Goal: Find contact information: Find contact information

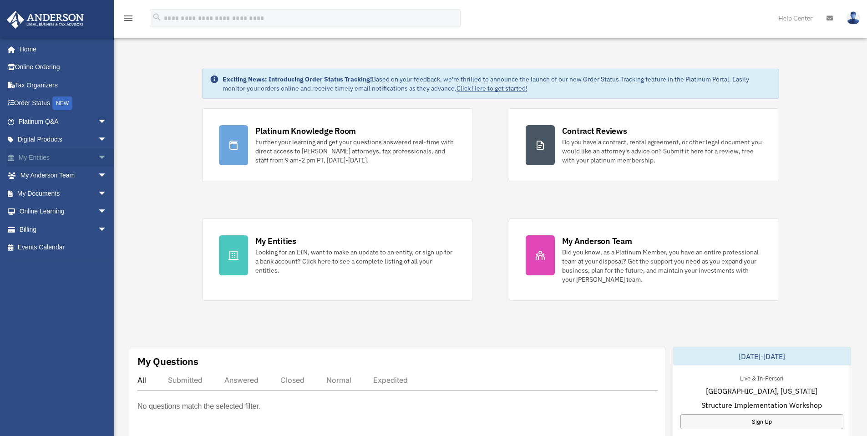
click at [98, 160] on span "arrow_drop_down" at bounding box center [107, 157] width 18 height 19
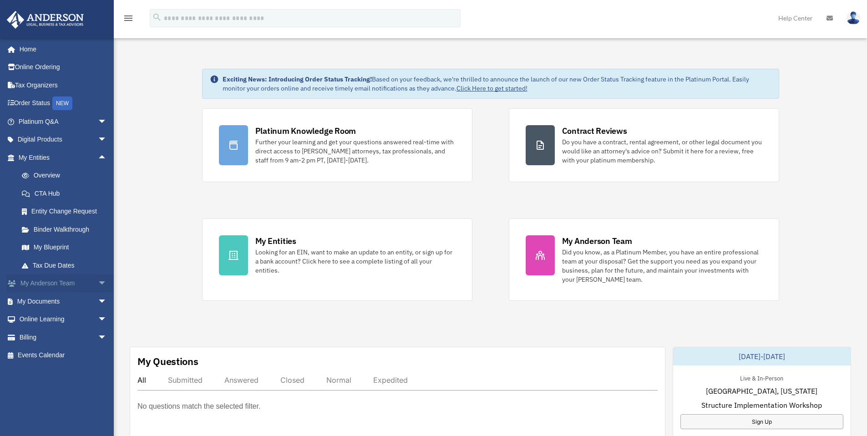
click at [98, 286] on span "arrow_drop_down" at bounding box center [107, 283] width 18 height 19
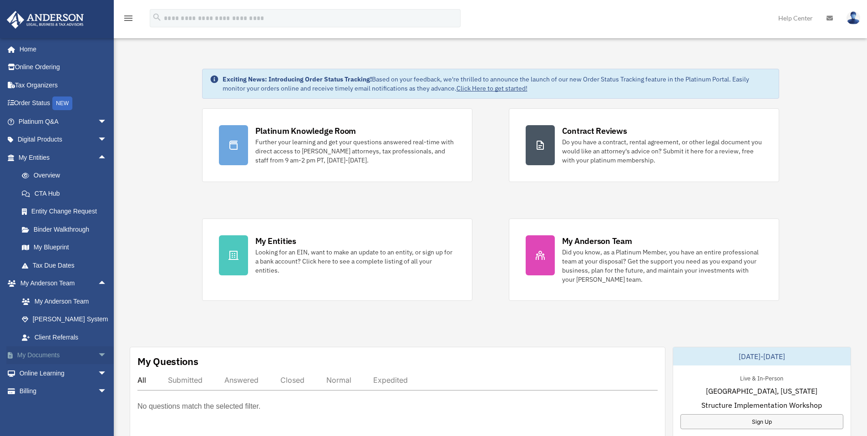
click at [98, 354] on span "arrow_drop_down" at bounding box center [107, 355] width 18 height 19
click at [35, 370] on link "Box" at bounding box center [67, 373] width 108 height 18
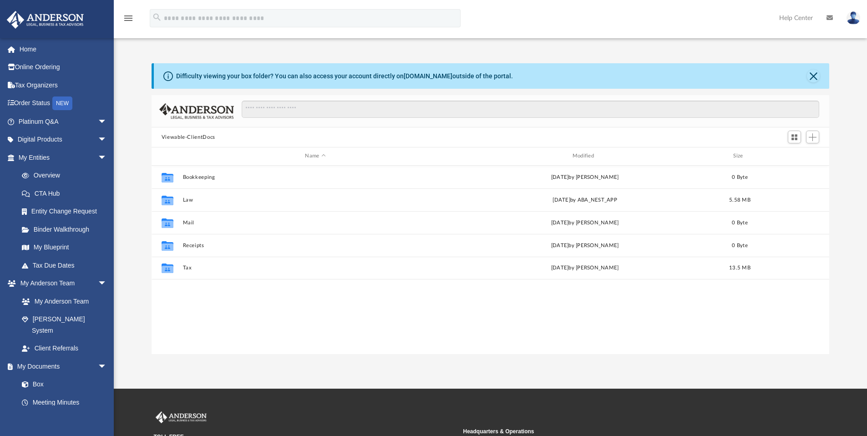
scroll to position [200, 671]
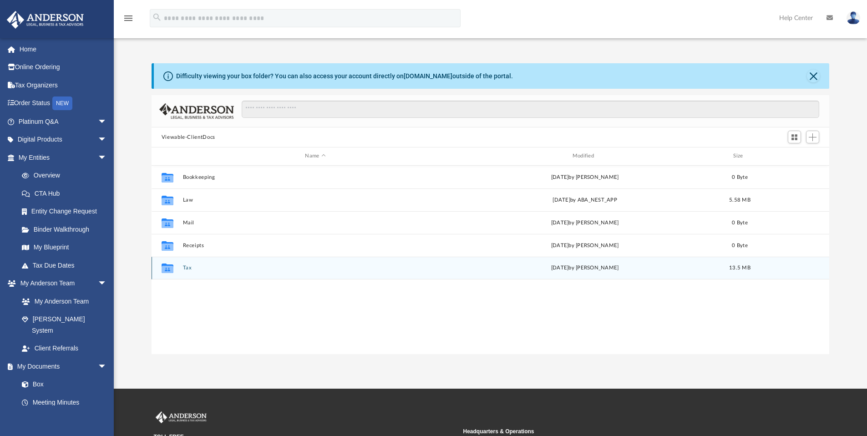
click at [172, 265] on icon "grid" at bounding box center [168, 268] width 12 height 10
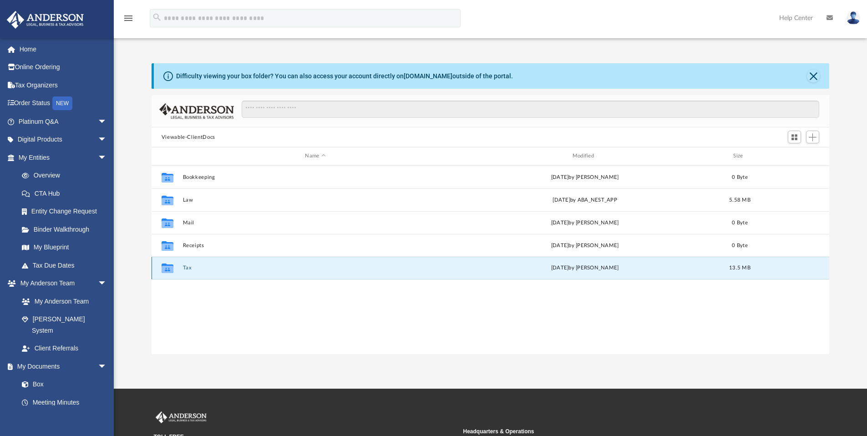
click at [174, 265] on icon "Collaborated Folder" at bounding box center [167, 268] width 15 height 15
click at [187, 266] on button "Tax" at bounding box center [314, 268] width 265 height 6
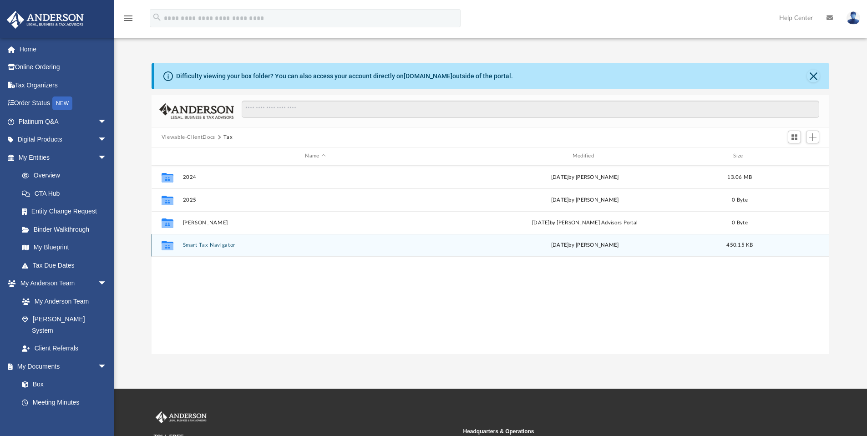
click at [180, 251] on div "Collaborated Folder Smart Tax Navigator today by Rene Barthe 450.15 KB" at bounding box center [491, 245] width 678 height 23
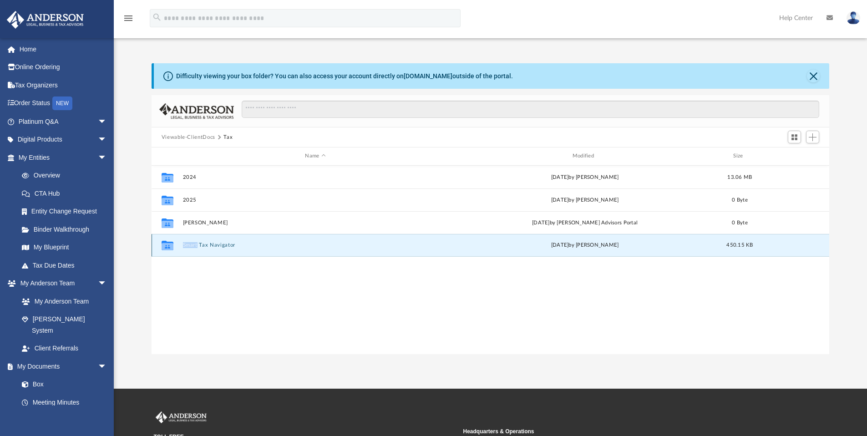
click at [180, 251] on div "Collaborated Folder Smart Tax Navigator today by Rene Barthe 450.15 KB" at bounding box center [491, 245] width 678 height 23
click at [173, 248] on icon "grid" at bounding box center [168, 246] width 12 height 7
click at [172, 248] on icon "grid" at bounding box center [168, 246] width 12 height 7
click at [166, 247] on icon "grid" at bounding box center [168, 246] width 12 height 10
click at [206, 245] on button "Smart Tax Navigator" at bounding box center [314, 245] width 265 height 6
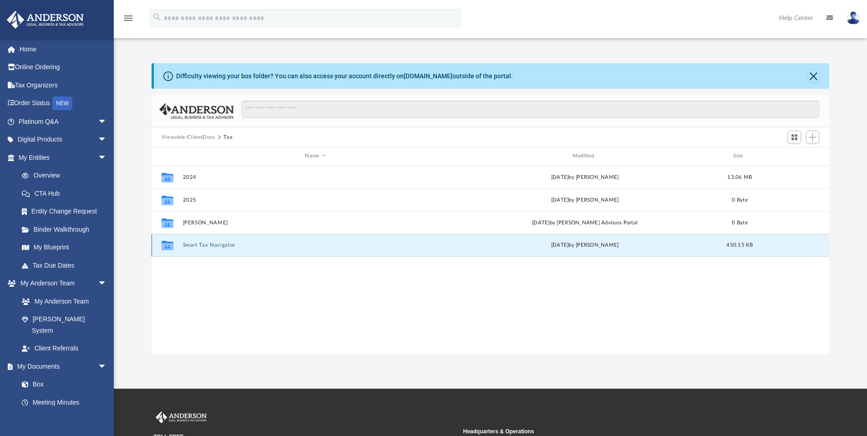
click at [206, 245] on button "Smart Tax Navigator" at bounding box center [314, 245] width 265 height 6
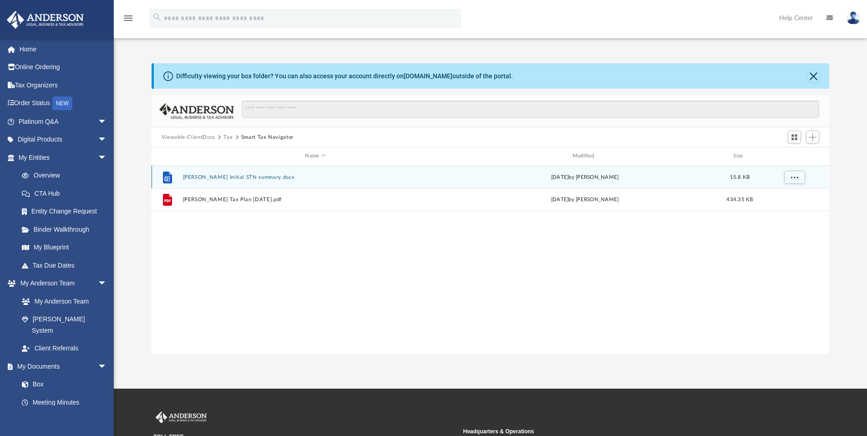
click at [255, 179] on button "Praveen Mhapsekar Initial STN summary.docx" at bounding box center [314, 177] width 265 height 6
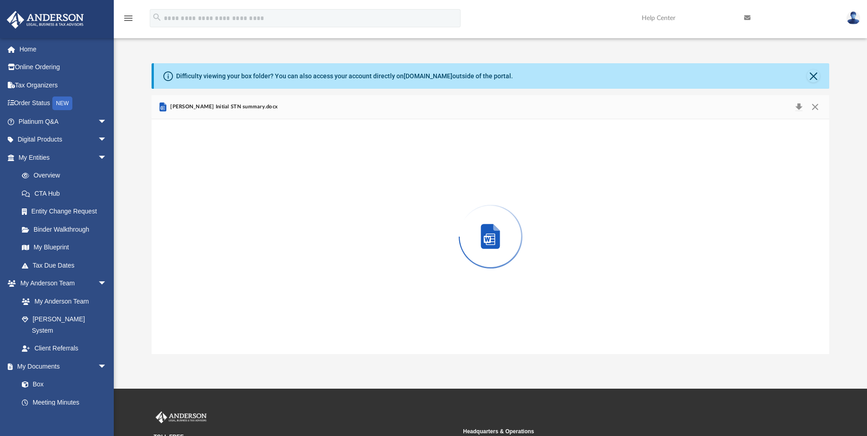
click at [255, 179] on div "Preview" at bounding box center [491, 236] width 678 height 235
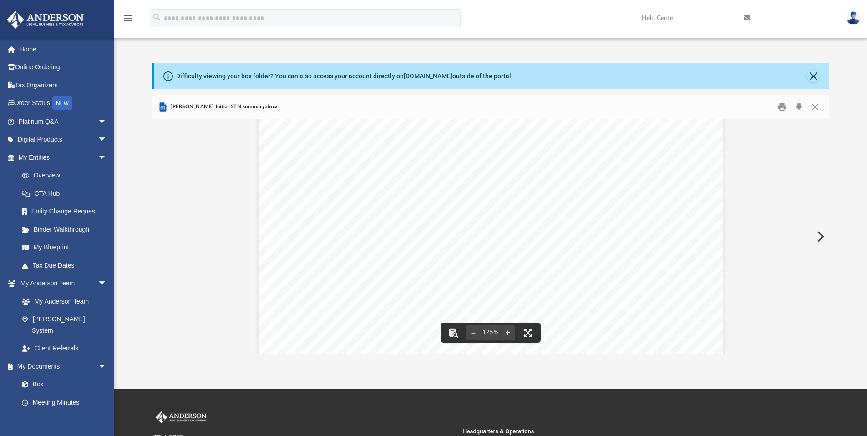
scroll to position [379, 0]
click at [819, 238] on button "Preview" at bounding box center [819, 236] width 20 height 25
click at [818, 103] on button "Close" at bounding box center [815, 107] width 16 height 14
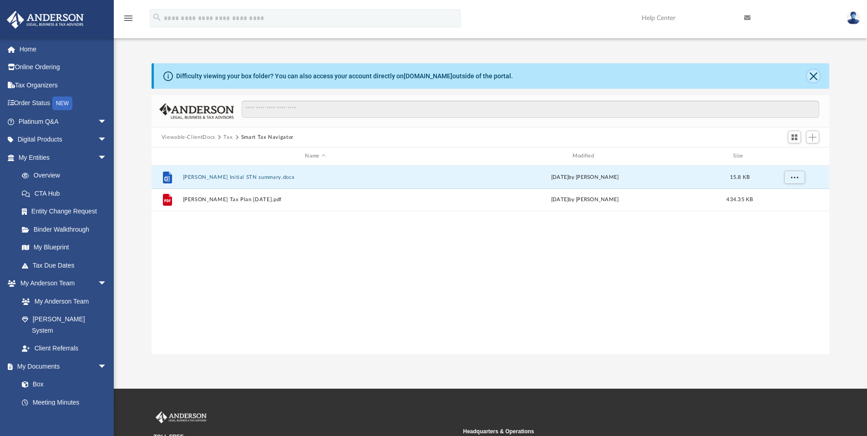
click at [812, 76] on button "Close" at bounding box center [813, 76] width 13 height 13
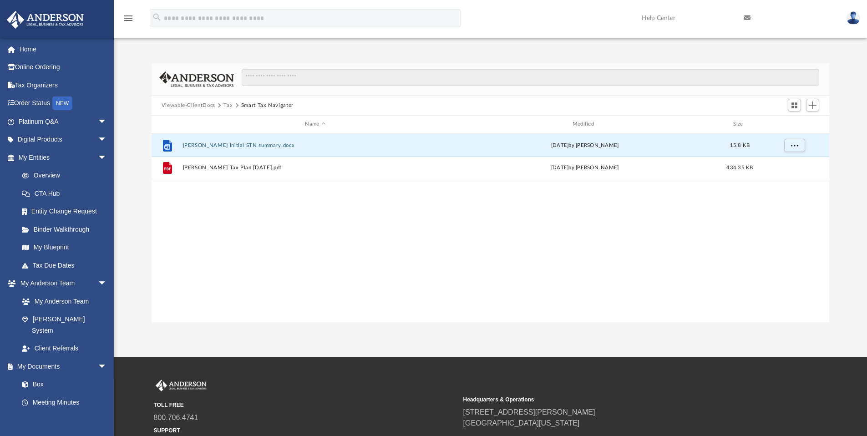
click at [230, 104] on button "Tax" at bounding box center [227, 105] width 9 height 8
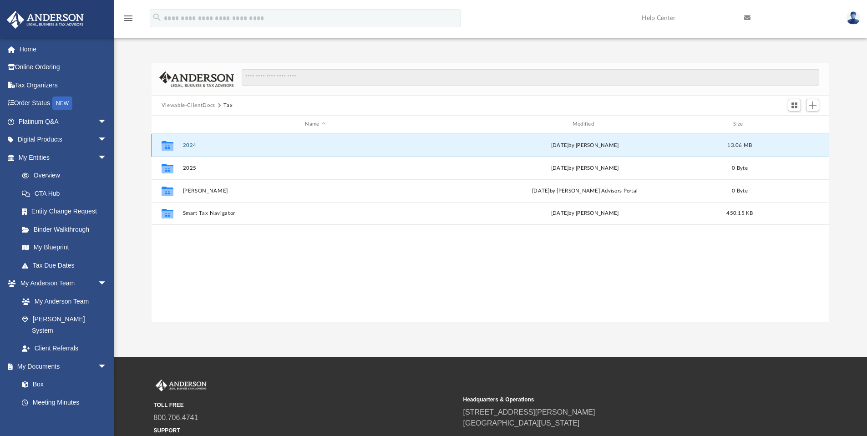
click at [192, 147] on button "2024" at bounding box center [314, 145] width 265 height 6
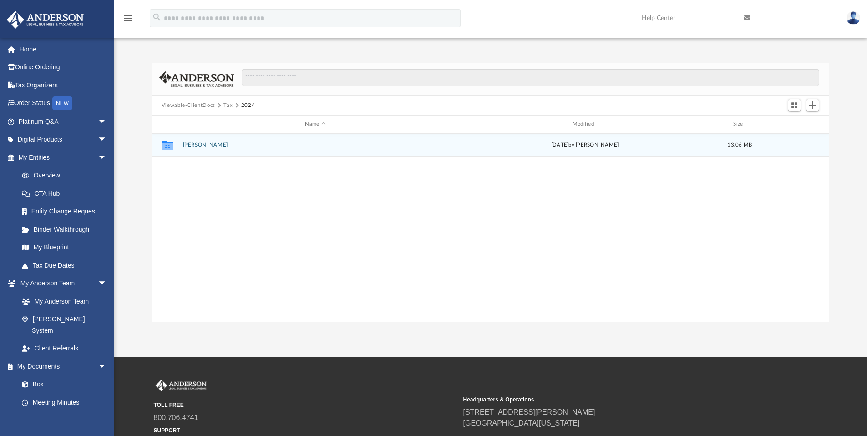
click at [195, 146] on button "Mhapsekar, Praveen" at bounding box center [314, 145] width 265 height 6
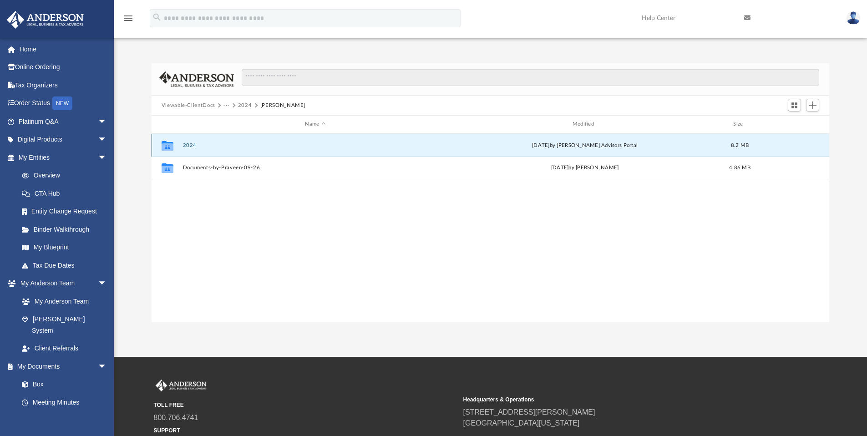
click at [190, 145] on button "2024" at bounding box center [314, 145] width 265 height 6
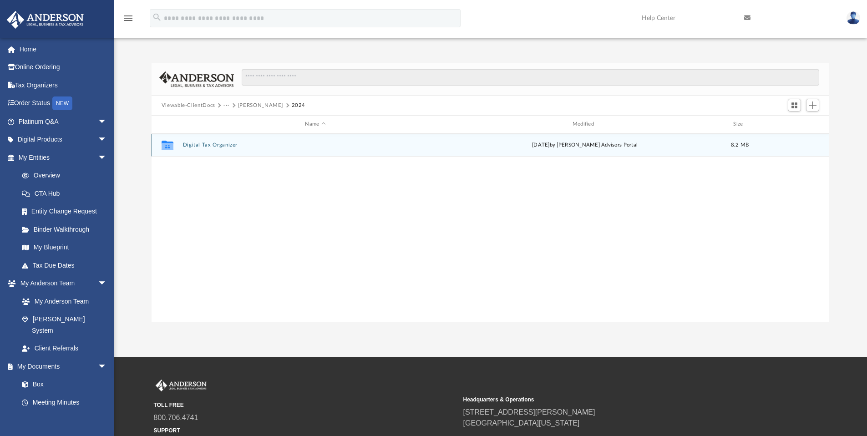
click at [190, 145] on button "Digital Tax Organizer" at bounding box center [314, 145] width 265 height 6
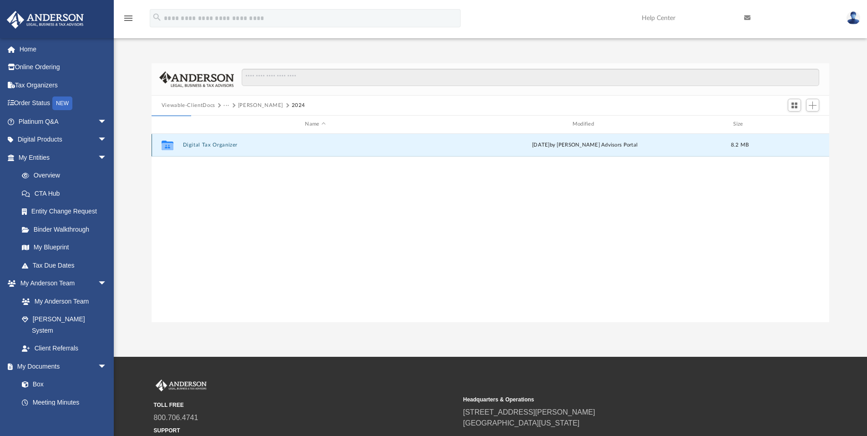
click at [190, 145] on button "Digital Tax Organizer" at bounding box center [314, 145] width 265 height 6
click at [209, 145] on button "Digital Tax Organizer" at bounding box center [314, 145] width 265 height 6
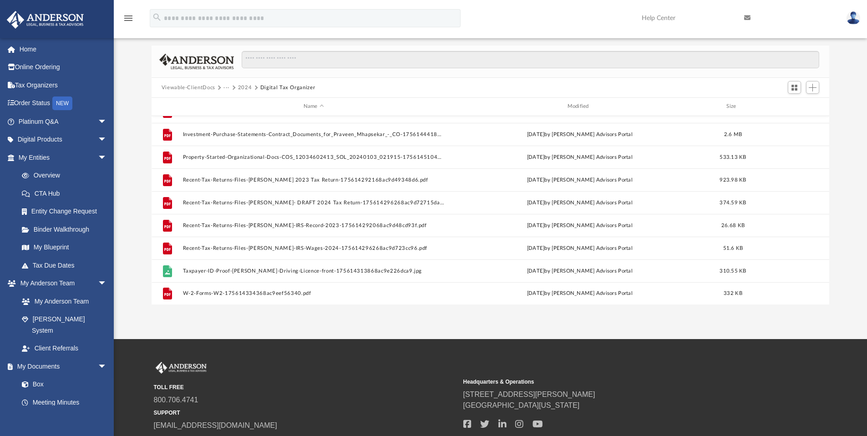
scroll to position [30, 0]
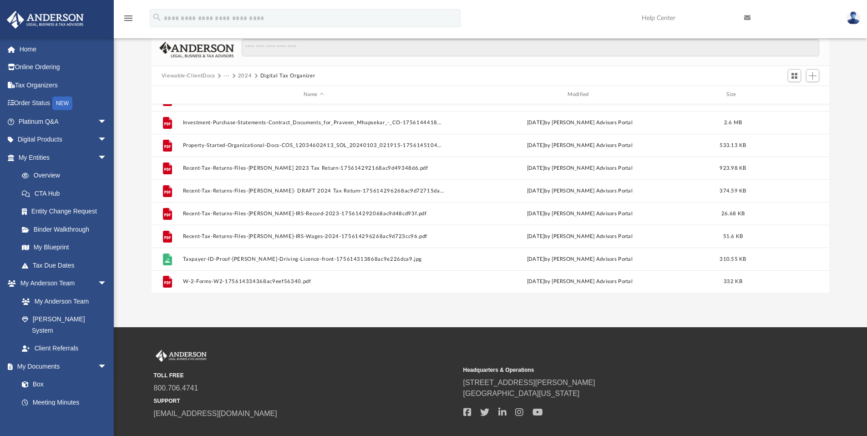
click at [239, 75] on button "2024" at bounding box center [245, 76] width 14 height 8
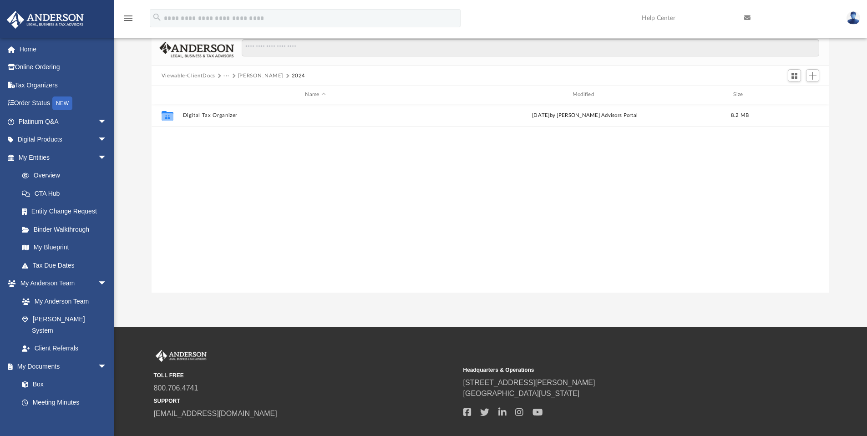
click at [242, 76] on button "Mhapsekar, Praveen" at bounding box center [260, 76] width 45 height 8
click at [246, 75] on button "2024" at bounding box center [245, 76] width 14 height 8
click at [228, 77] on button "Tax" at bounding box center [227, 76] width 9 height 8
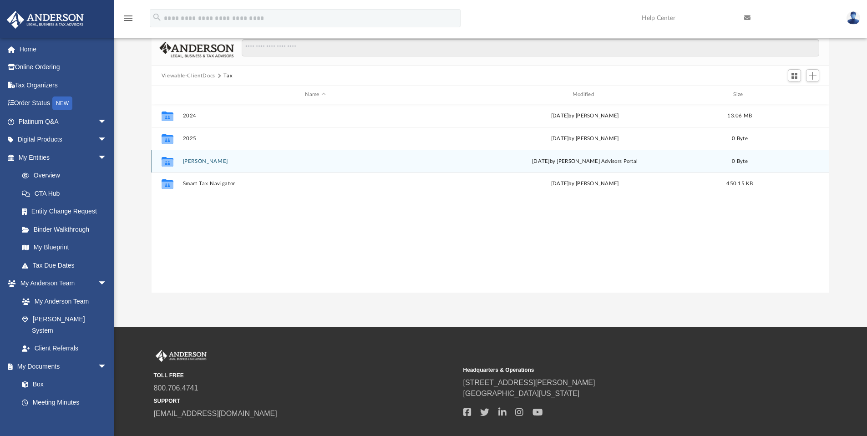
click at [223, 166] on div "Collaborated Folder Mhapsekar, Praveen Mon Aug 25 2025 by Anderson Advisors Por…" at bounding box center [491, 161] width 678 height 23
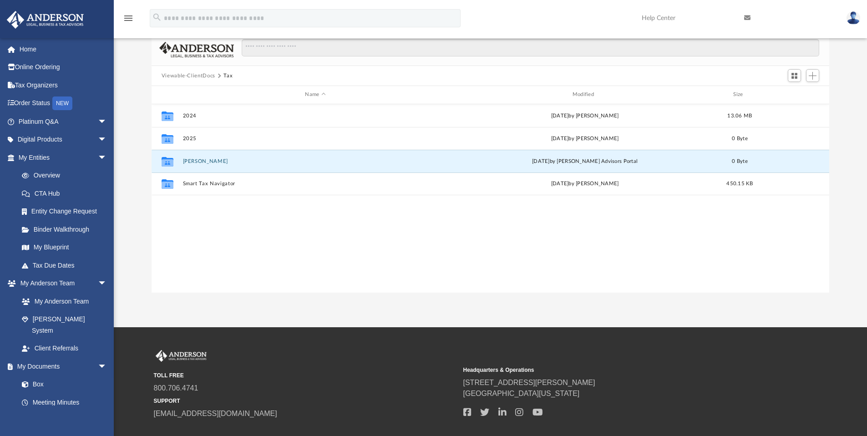
click at [195, 76] on button "Viewable-ClientDocs" at bounding box center [189, 76] width 54 height 8
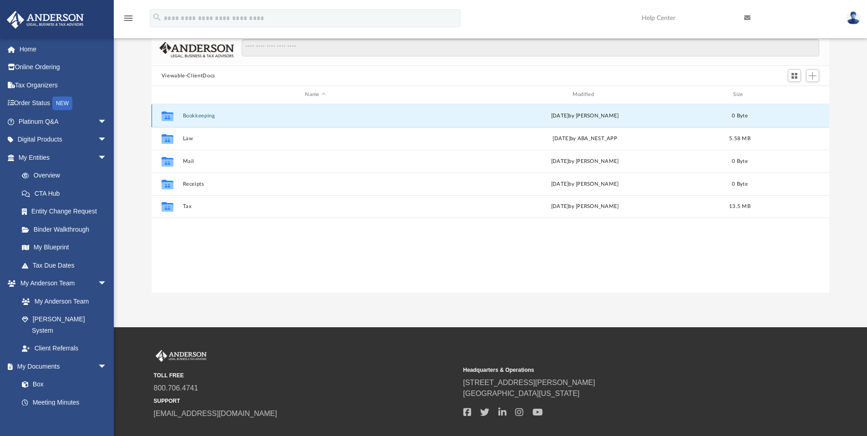
click at [209, 117] on button "Bookkeeping" at bounding box center [314, 116] width 265 height 6
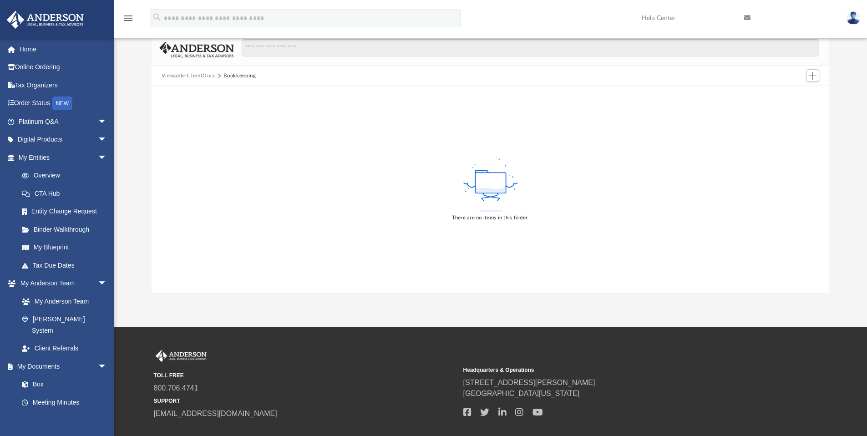
click at [202, 77] on button "Viewable-ClientDocs" at bounding box center [189, 76] width 54 height 8
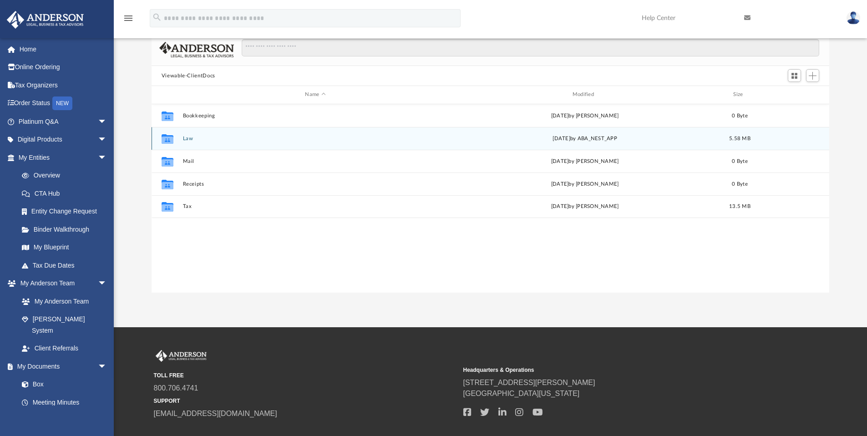
scroll to position [200, 671]
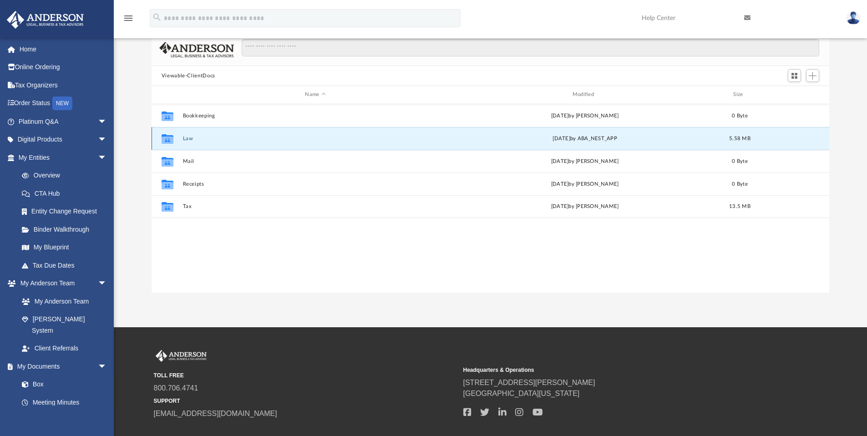
click at [192, 139] on button "Law" at bounding box center [314, 139] width 265 height 6
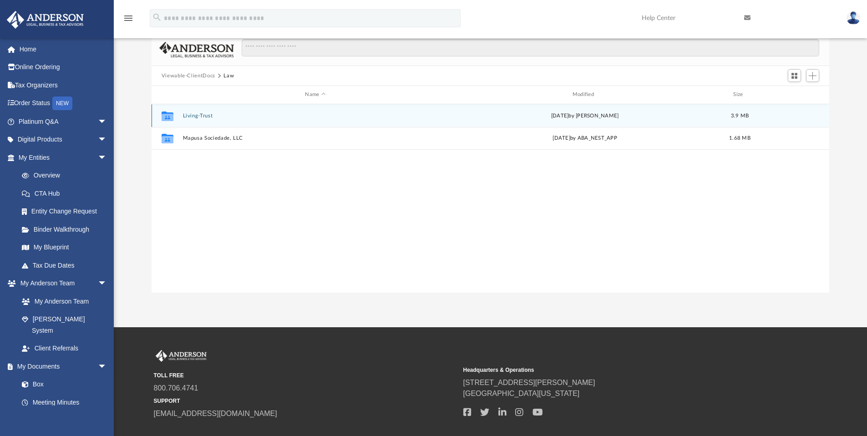
click at [203, 116] on button "Living-Trust" at bounding box center [314, 116] width 265 height 6
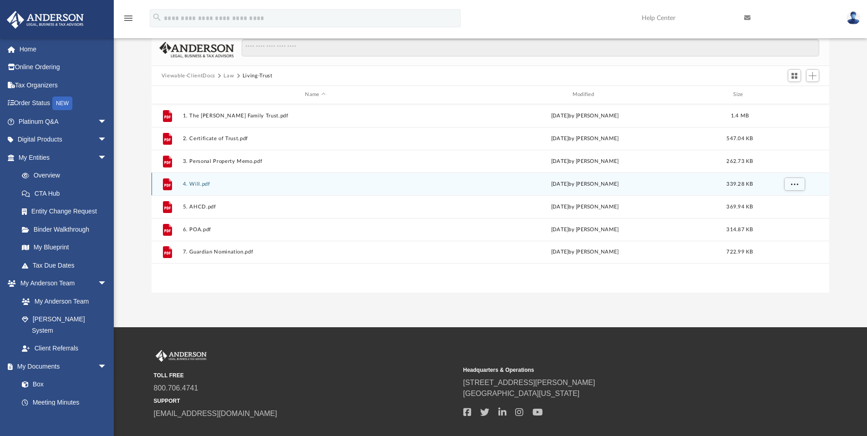
click at [298, 186] on button "4. Will.pdf" at bounding box center [314, 184] width 265 height 6
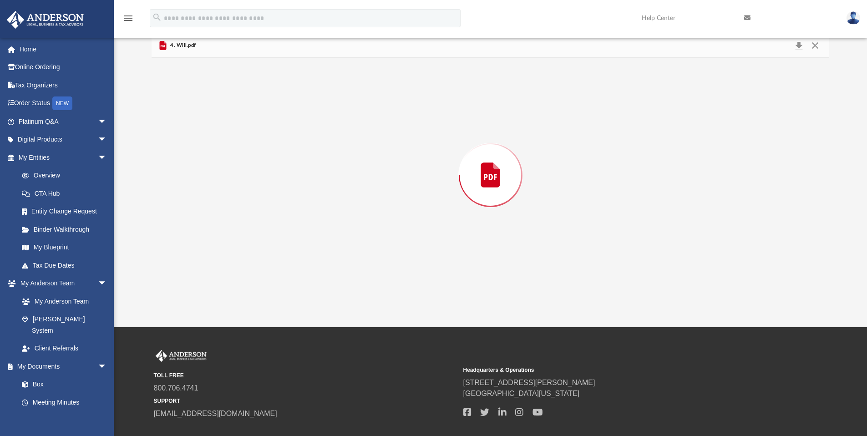
click at [298, 186] on div "Preview" at bounding box center [491, 175] width 678 height 235
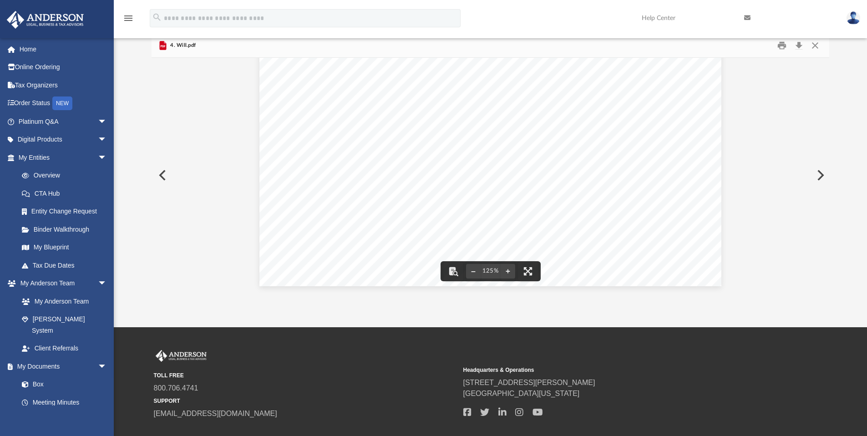
scroll to position [0, 0]
click at [815, 176] on button "Preview" at bounding box center [819, 174] width 20 height 25
click at [816, 175] on button "Preview" at bounding box center [819, 174] width 20 height 25
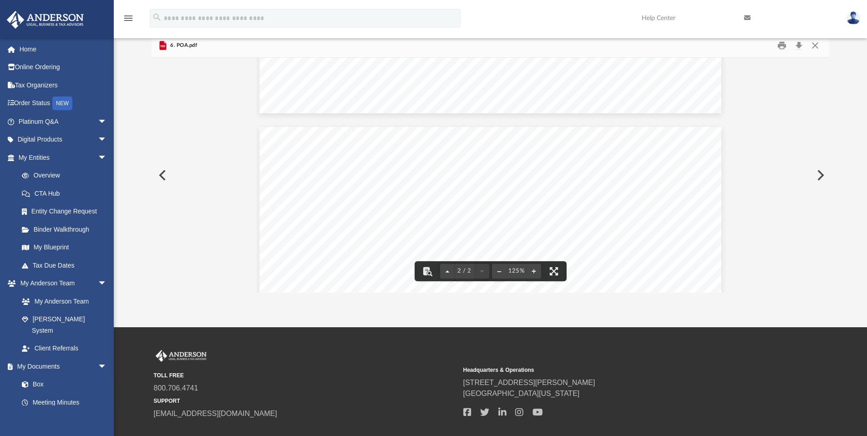
click at [817, 176] on button "Preview" at bounding box center [819, 174] width 20 height 25
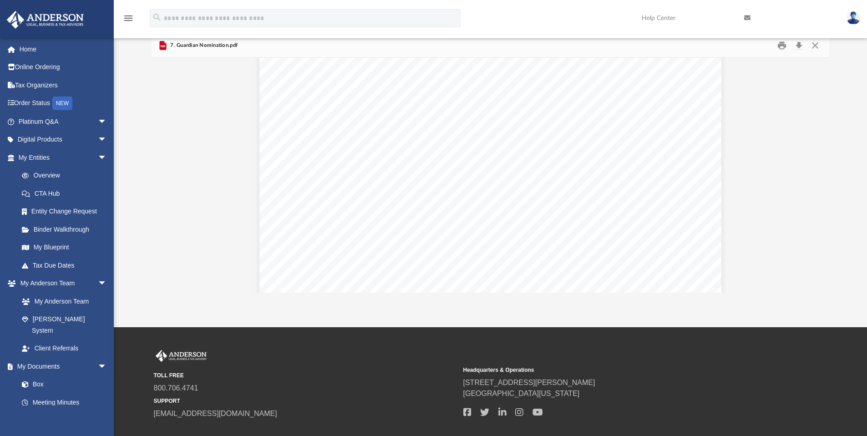
scroll to position [1523, 0]
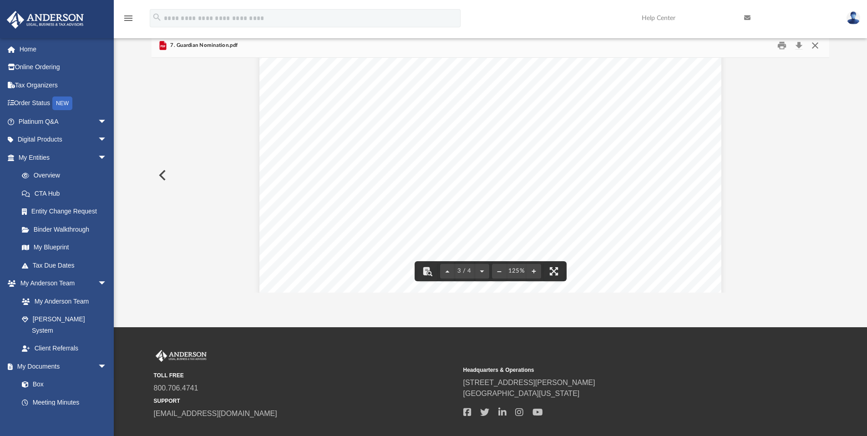
click at [816, 44] on button "Close" at bounding box center [815, 46] width 16 height 14
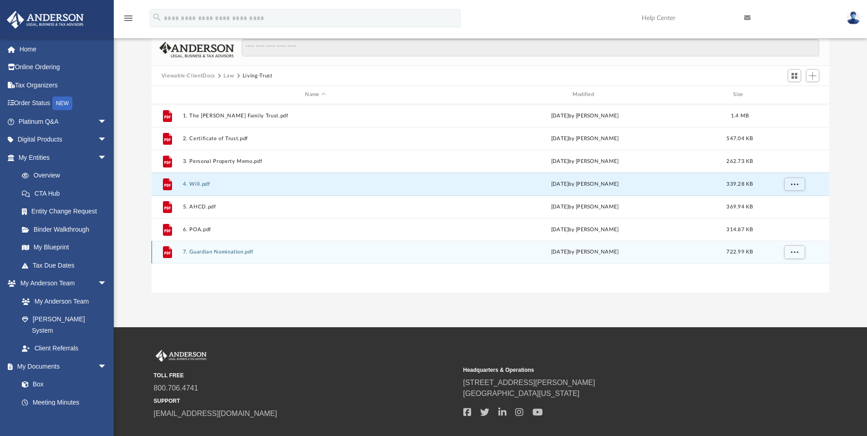
scroll to position [3, 0]
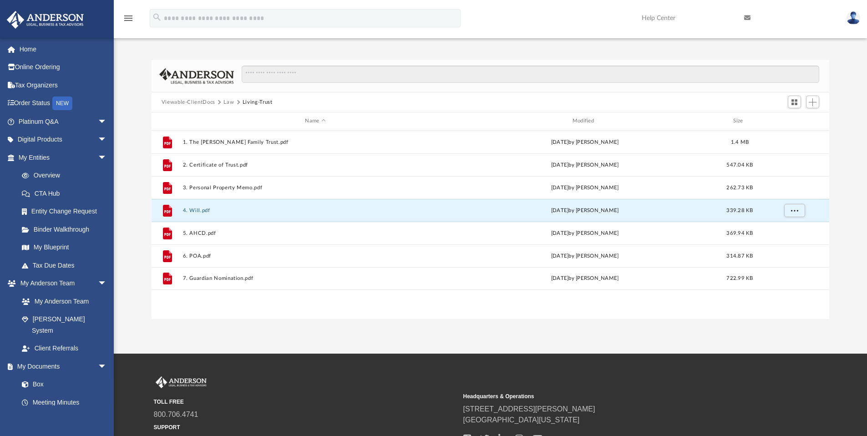
click at [226, 102] on button "Law" at bounding box center [228, 102] width 10 height 8
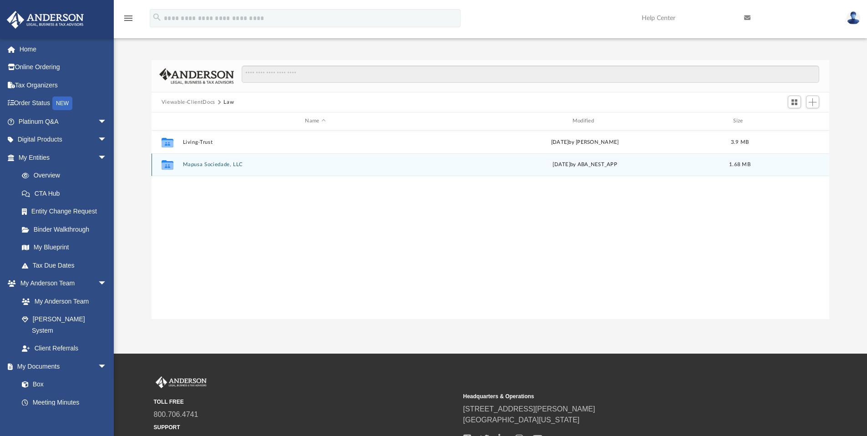
click at [227, 167] on div "Collaborated Folder Mapusa Sociedade, LLC Mon Sep 8 2025 by ABA_NEST_APP 1.68 MB" at bounding box center [491, 164] width 678 height 23
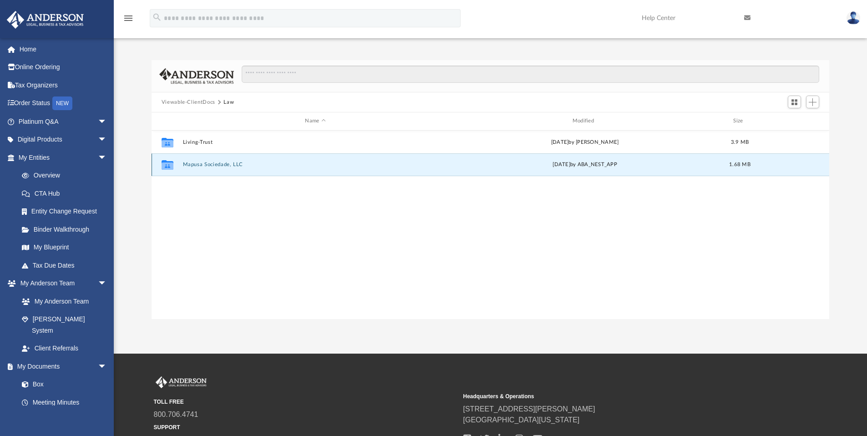
click at [227, 167] on button "Mapusa Sociedade, LLC" at bounding box center [314, 165] width 265 height 6
click at [258, 165] on button "2025.09.08 (06:48:48) - Mapusa Sociedade, LLC - EIN Letter from IRS.pdf" at bounding box center [314, 165] width 265 height 6
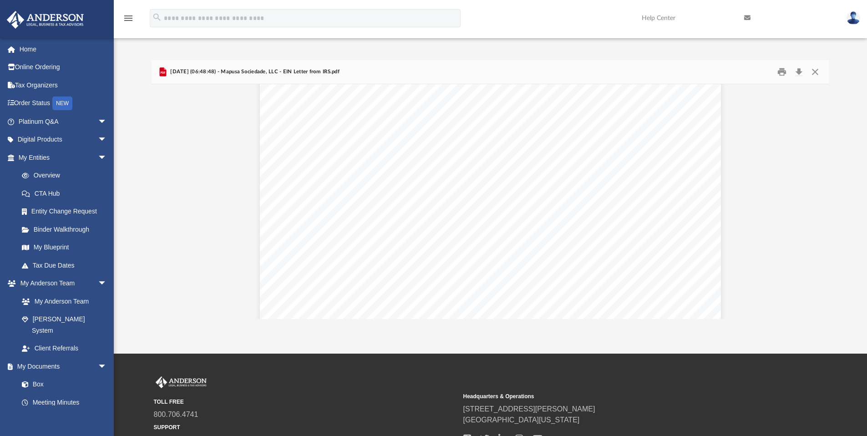
scroll to position [2226, 0]
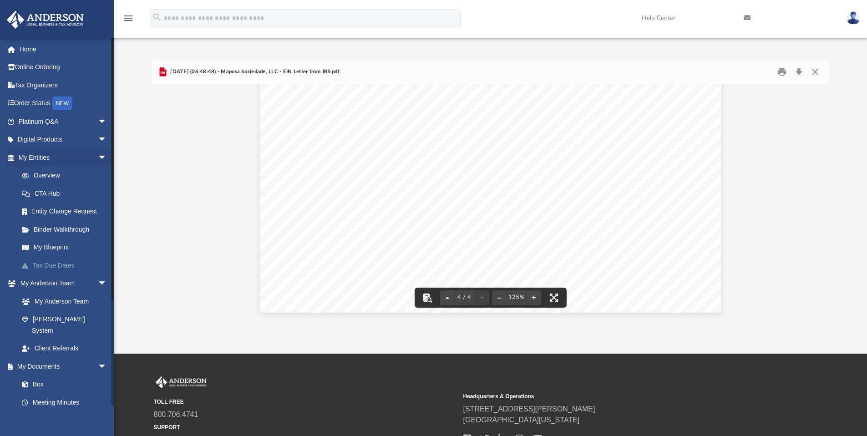
click at [60, 264] on link "Tax Due Dates" at bounding box center [67, 265] width 108 height 18
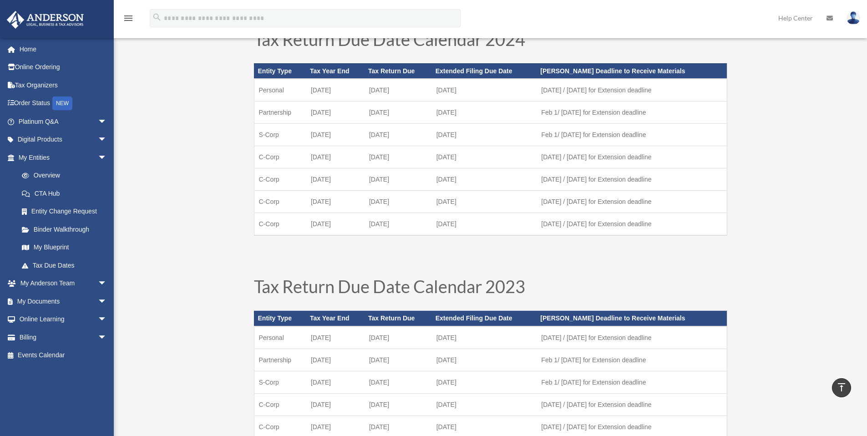
scroll to position [339, 0]
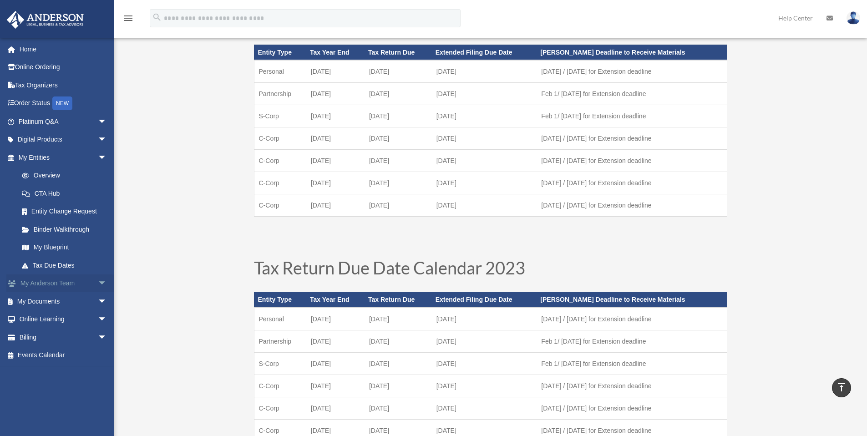
click at [51, 281] on link "My Anderson Team arrow_drop_down" at bounding box center [63, 283] width 114 height 18
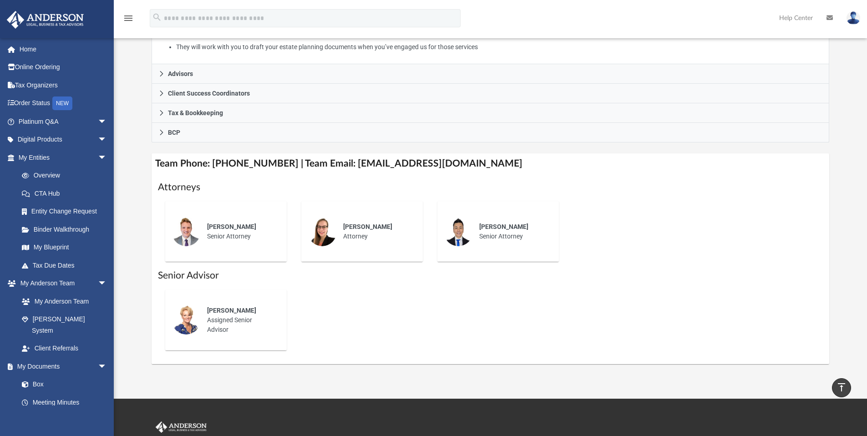
scroll to position [236, 0]
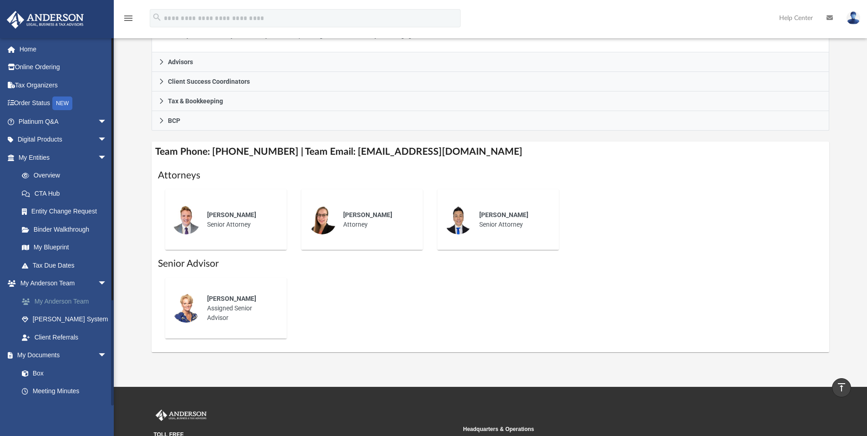
click at [80, 300] on link "My Anderson Team" at bounding box center [67, 301] width 108 height 18
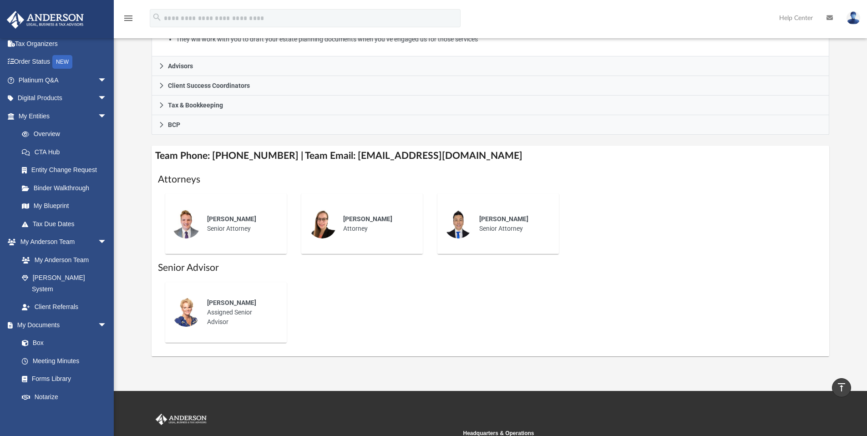
scroll to position [0, 0]
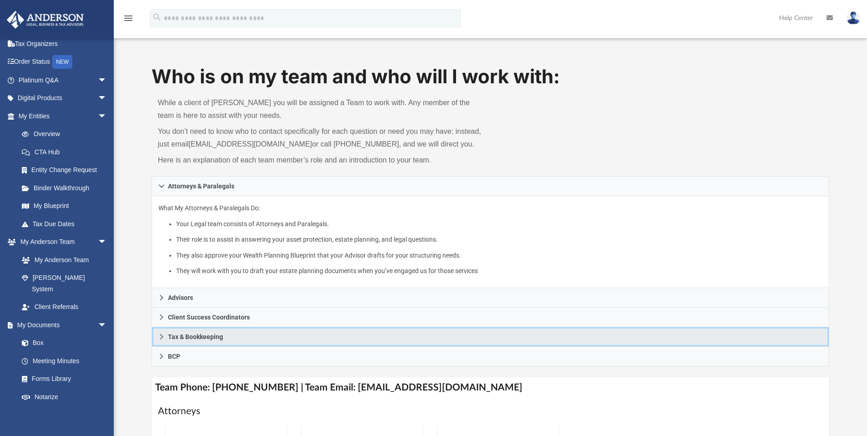
click at [162, 336] on icon at bounding box center [161, 336] width 3 height 5
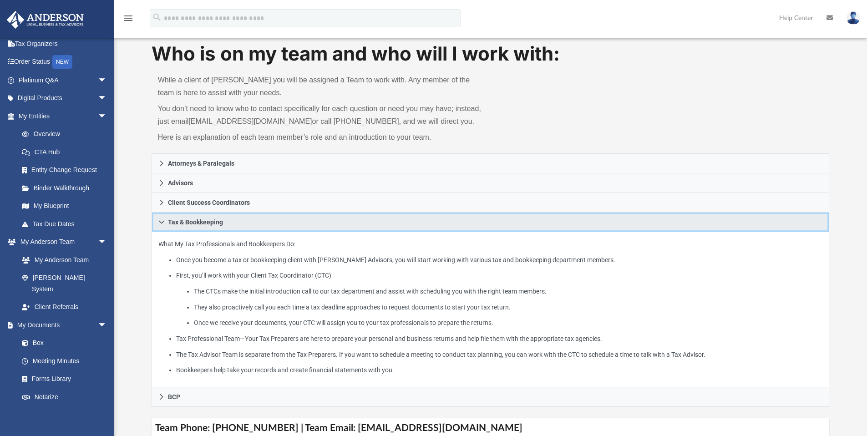
scroll to position [112, 0]
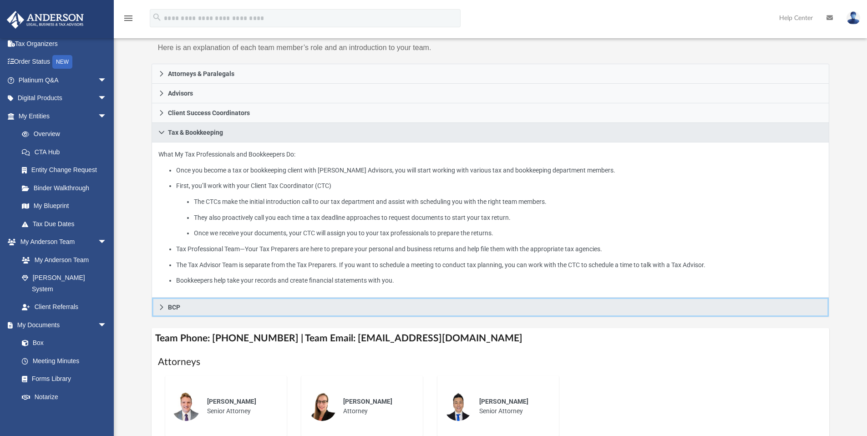
click at [162, 307] on icon at bounding box center [161, 307] width 6 height 6
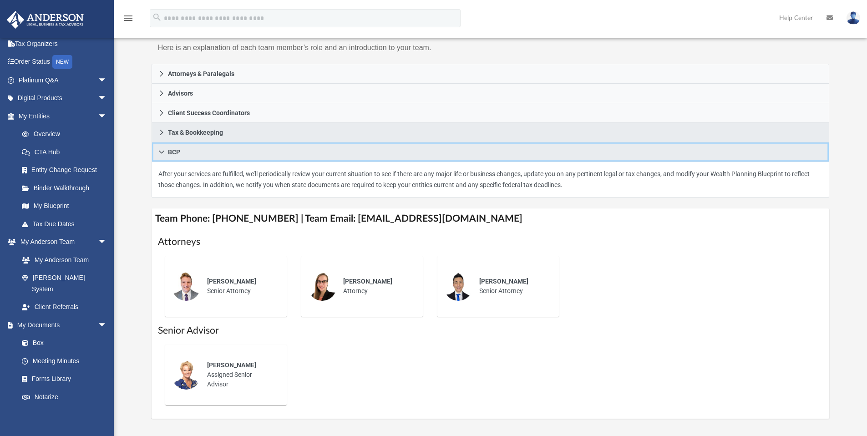
scroll to position [0, 0]
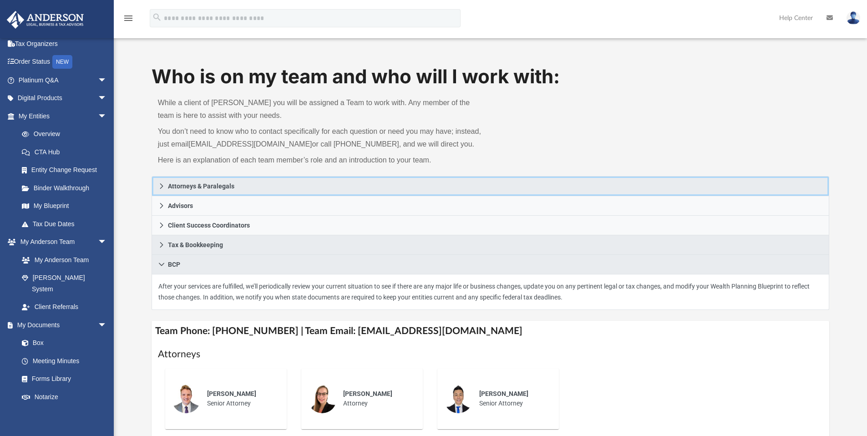
click at [166, 185] on link "Attorneys & Paralegals" at bounding box center [491, 186] width 678 height 20
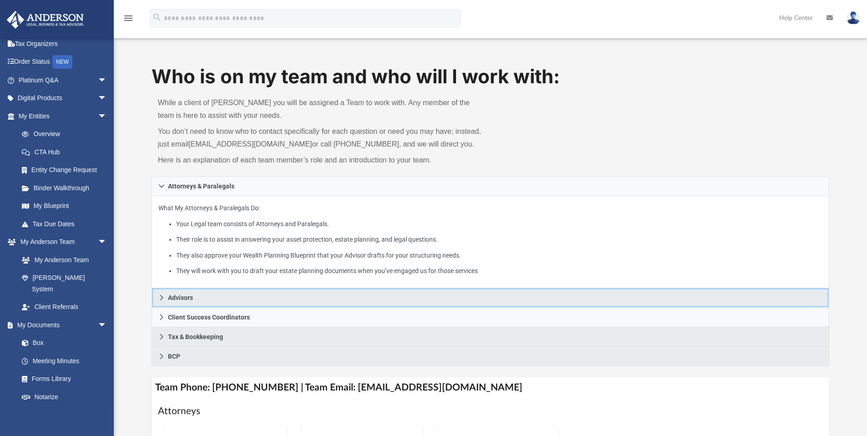
click at [162, 294] on icon at bounding box center [161, 297] width 6 height 6
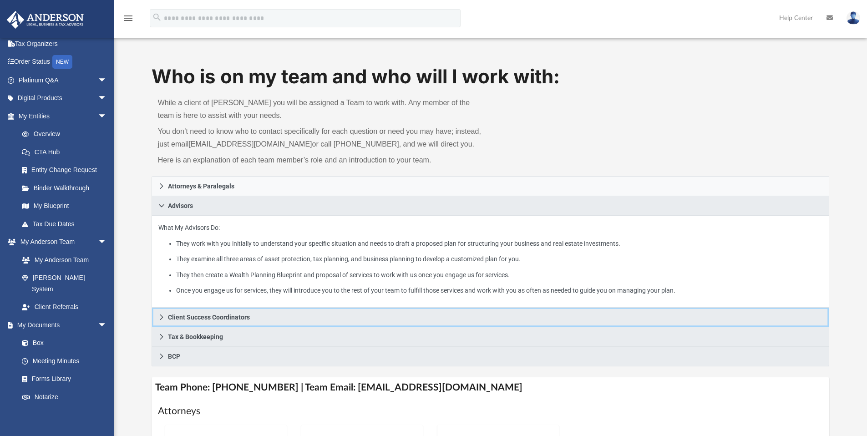
click at [164, 314] on link "Client Success Coordinators" at bounding box center [491, 318] width 678 height 20
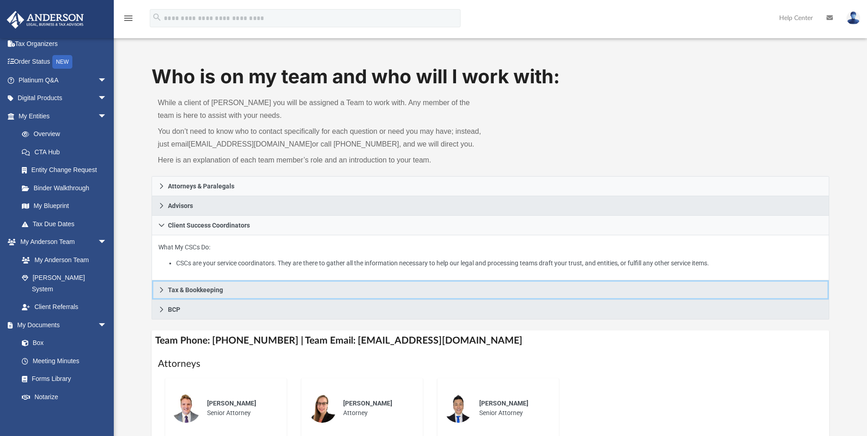
click at [160, 293] on link "Tax & Bookkeeping" at bounding box center [491, 290] width 678 height 20
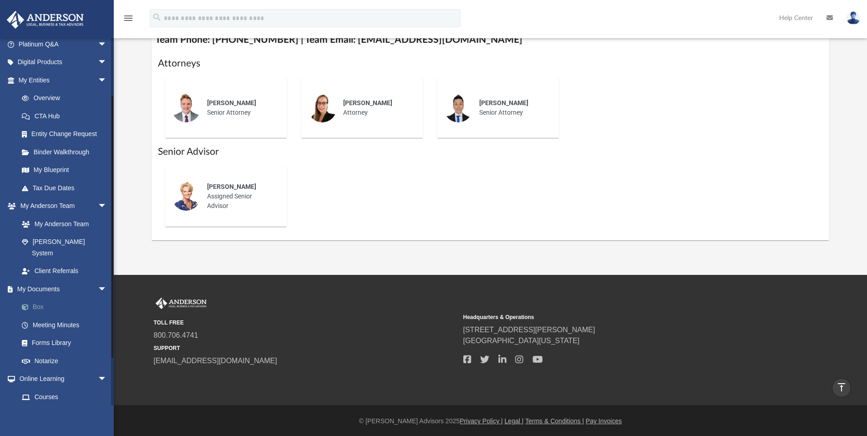
scroll to position [141, 0]
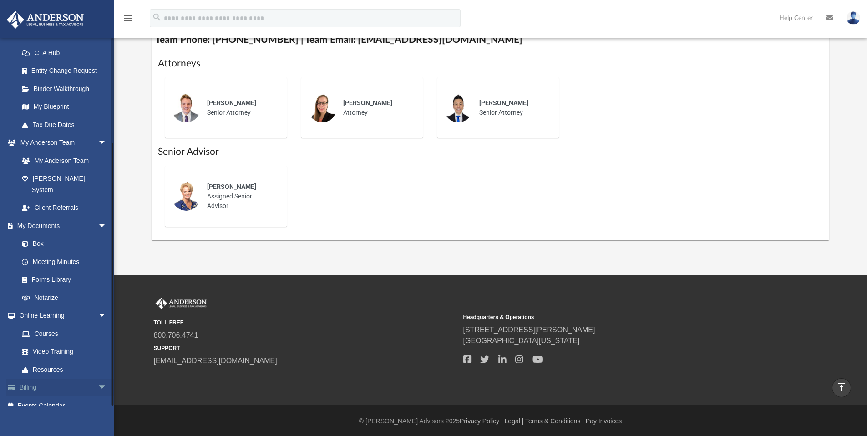
click at [98, 379] on span "arrow_drop_down" at bounding box center [107, 388] width 18 height 19
click at [66, 396] on link "$ Open Invoices" at bounding box center [67, 405] width 108 height 19
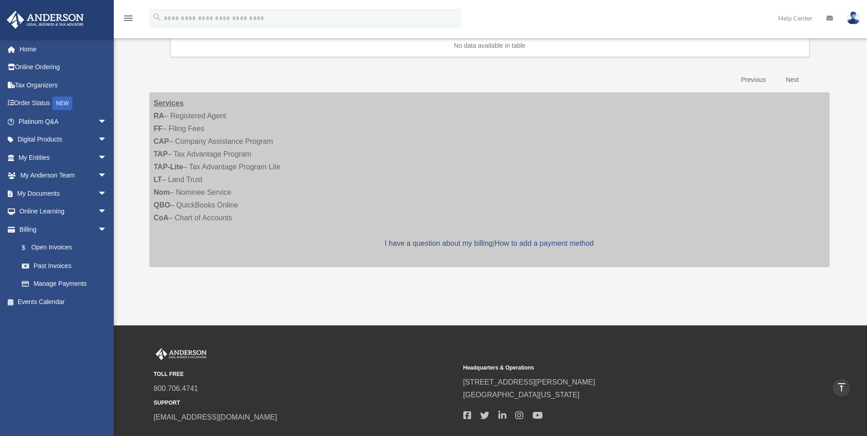
scroll to position [67, 0]
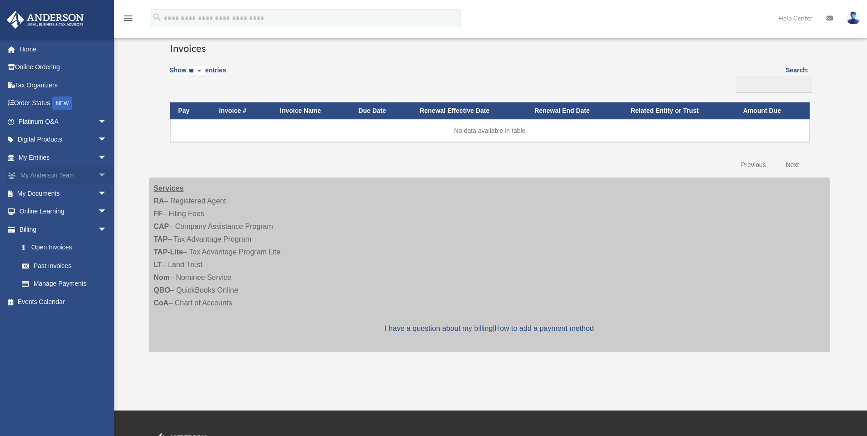
click at [73, 178] on link "My [PERSON_NAME] Team arrow_drop_down" at bounding box center [63, 176] width 114 height 18
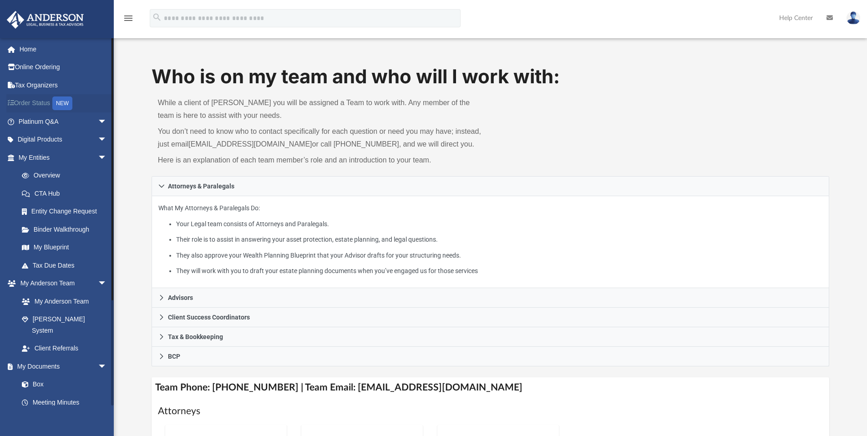
click at [68, 102] on div "NEW" at bounding box center [62, 103] width 20 height 14
click at [62, 268] on link "Tax Due Dates" at bounding box center [67, 265] width 108 height 18
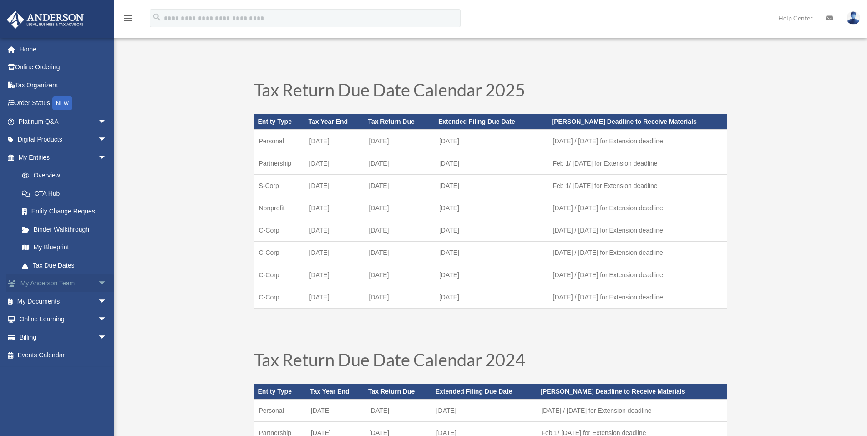
click at [67, 282] on link "My [PERSON_NAME] Team arrow_drop_down" at bounding box center [63, 283] width 114 height 18
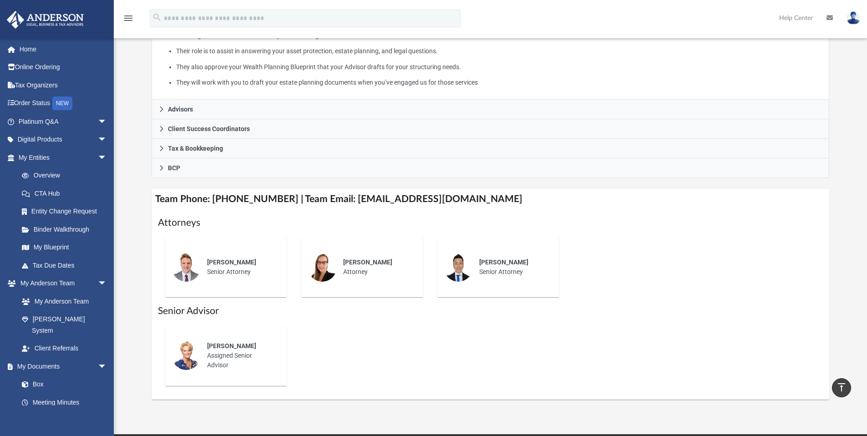
scroll to position [284, 0]
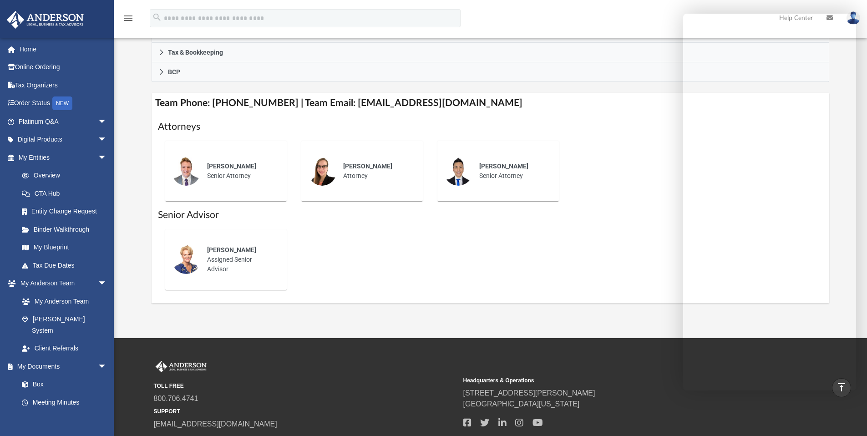
click at [587, 338] on div "TOLL FREE 800.706.4741 SUPPORT [EMAIL_ADDRESS][DOMAIN_NAME] Headquarters & Oper…" at bounding box center [433, 403] width 867 height 131
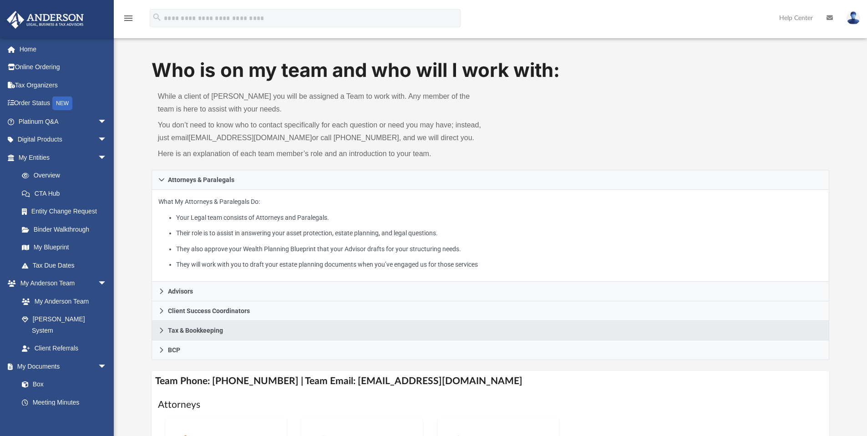
scroll to position [0, 0]
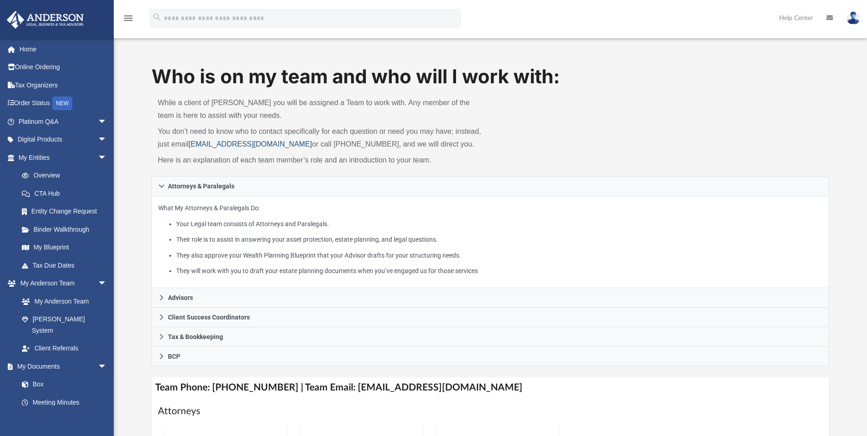
click at [207, 145] on link "[EMAIL_ADDRESS][DOMAIN_NAME]" at bounding box center [249, 144] width 123 height 8
click at [197, 143] on link "[EMAIL_ADDRESS][DOMAIN_NAME]" at bounding box center [249, 144] width 123 height 8
drag, startPoint x: 190, startPoint y: 143, endPoint x: 275, endPoint y: 145, distance: 85.1
click at [275, 145] on link "[EMAIL_ADDRESS][DOMAIN_NAME]" at bounding box center [249, 144] width 123 height 8
copy p "[EMAIL_ADDRESS][DOMAIN_NAME]"
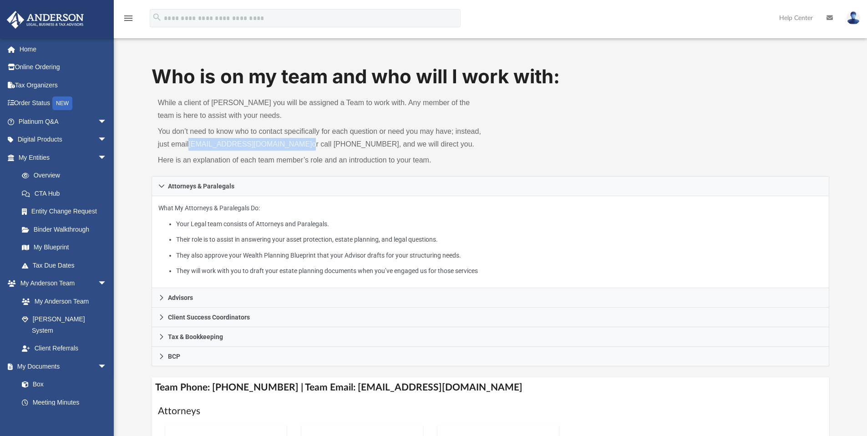
drag, startPoint x: 299, startPoint y: 145, endPoint x: 193, endPoint y: 147, distance: 106.0
click at [193, 147] on p "You don’t need to know who to contact specifically for each question or need yo…" at bounding box center [321, 137] width 326 height 25
